Goal: Navigation & Orientation: Find specific page/section

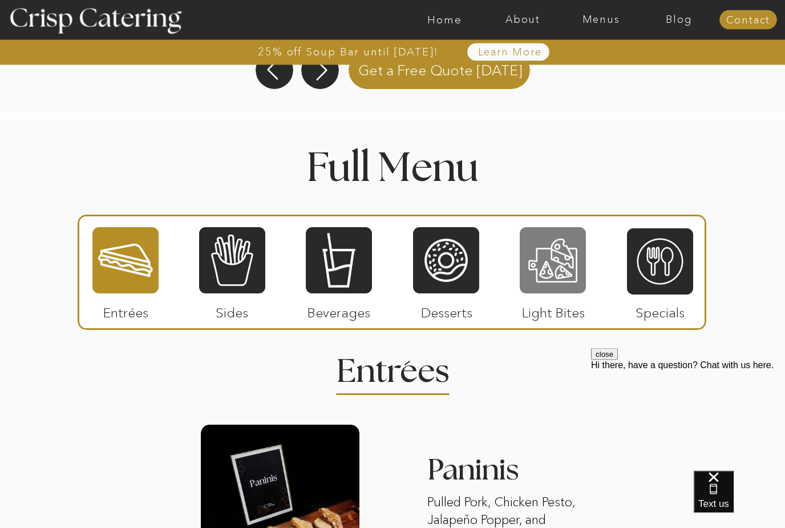
scroll to position [1240, 0]
click at [120, 266] on div at bounding box center [125, 260] width 66 height 68
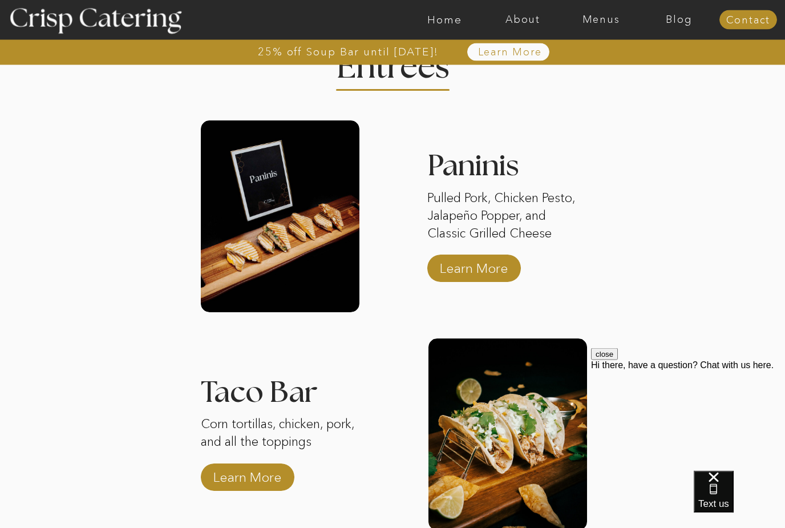
scroll to position [1544, 0]
click at [492, 277] on p "Learn More" at bounding box center [474, 265] width 76 height 33
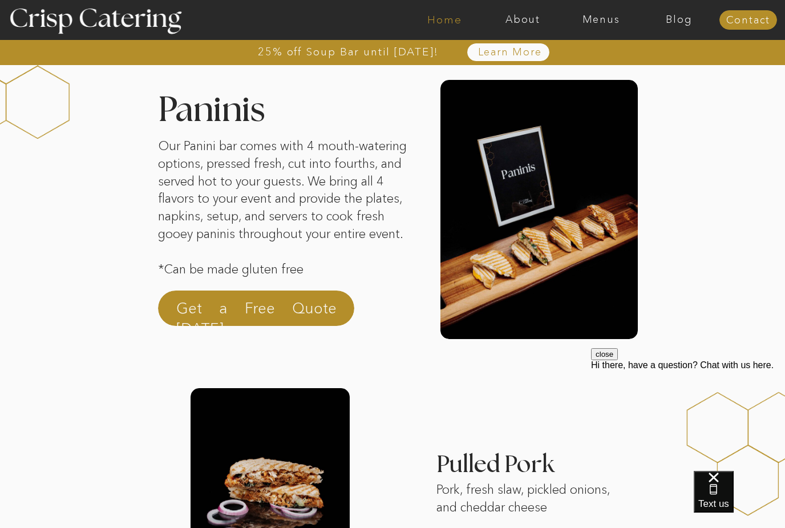
click at [450, 23] on nav "Home" at bounding box center [445, 19] width 78 height 11
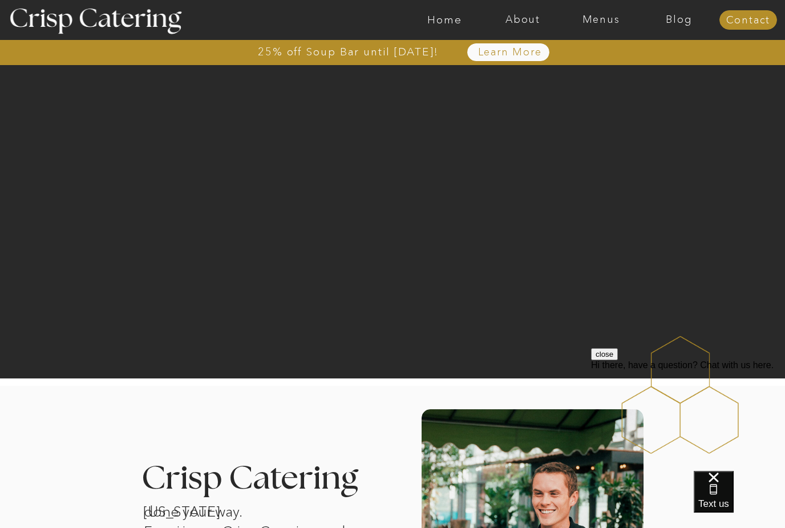
click at [610, 21] on nav "Menus" at bounding box center [601, 19] width 78 height 11
click at [604, 67] on nav "Winter (Sep-Feb)" at bounding box center [600, 67] width 94 height 11
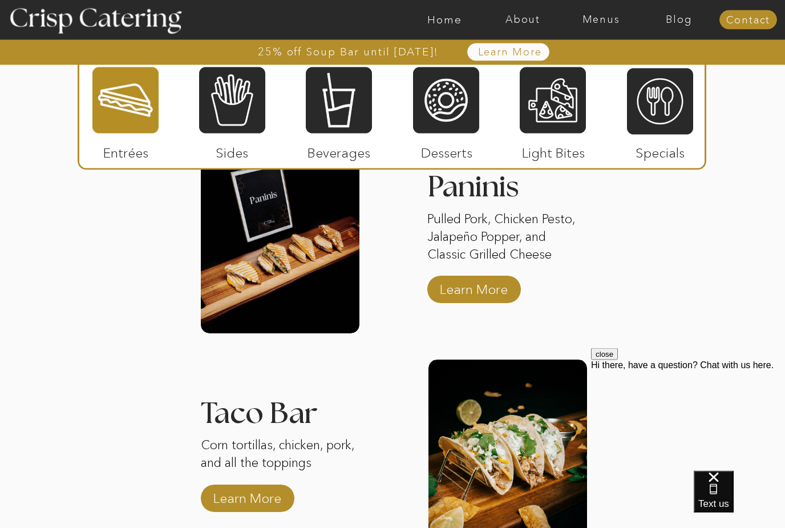
scroll to position [1475, 0]
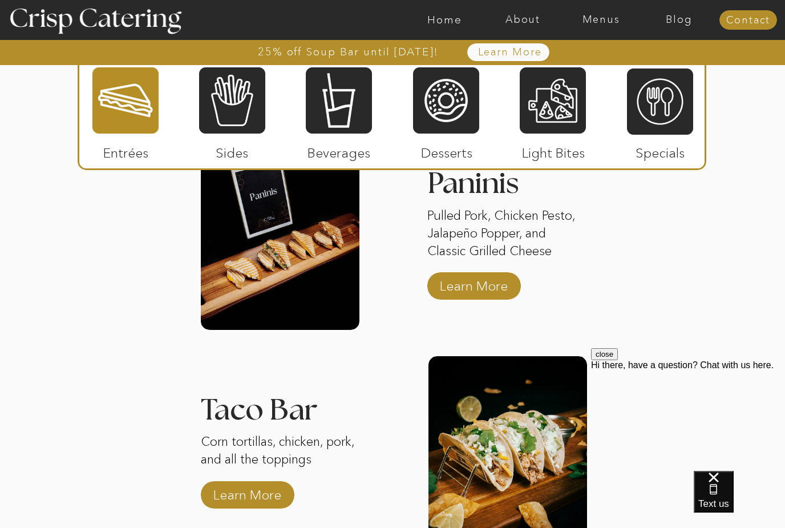
click at [551, 94] on div at bounding box center [553, 100] width 66 height 68
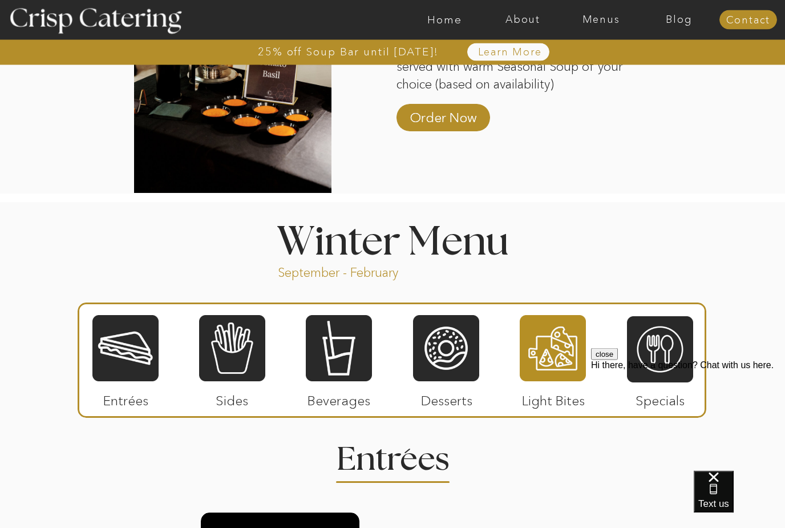
scroll to position [1090, 0]
